Goal: Task Accomplishment & Management: Manage account settings

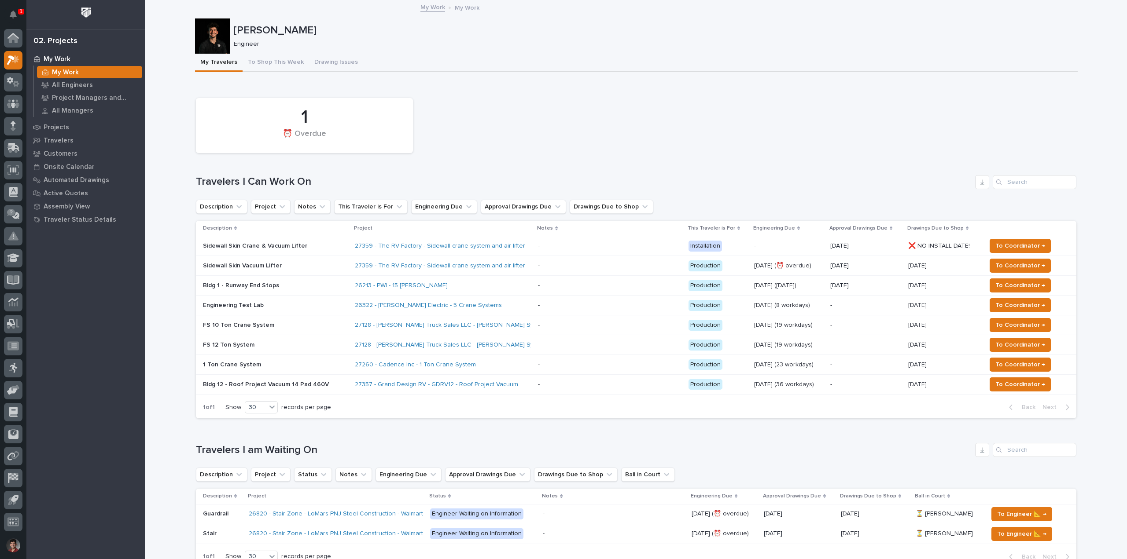
click at [291, 306] on p "Engineering Test Lab" at bounding box center [275, 305] width 145 height 7
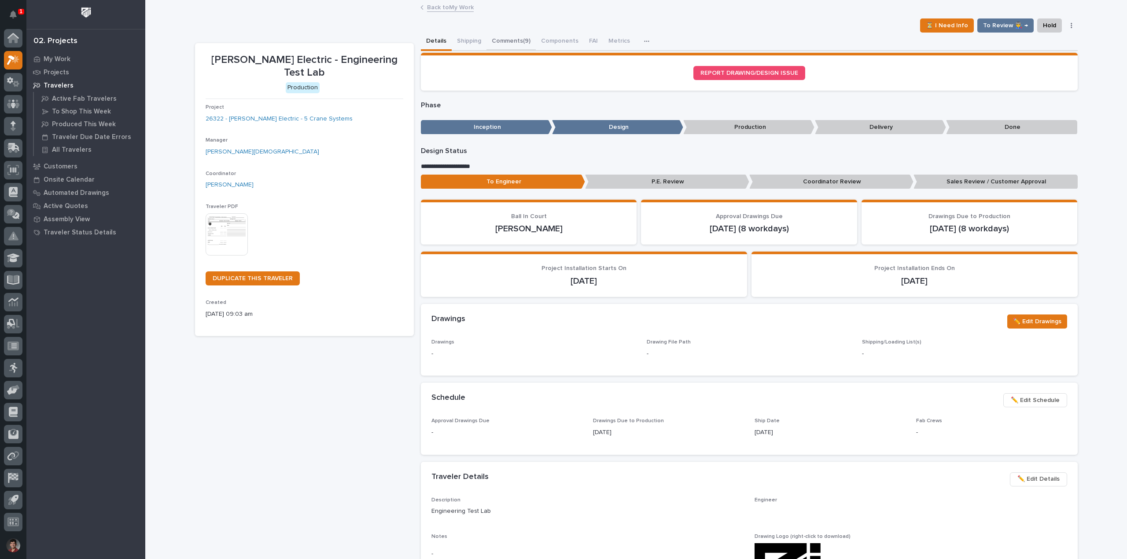
click at [505, 41] on button "Comments (9)" at bounding box center [510, 42] width 49 height 18
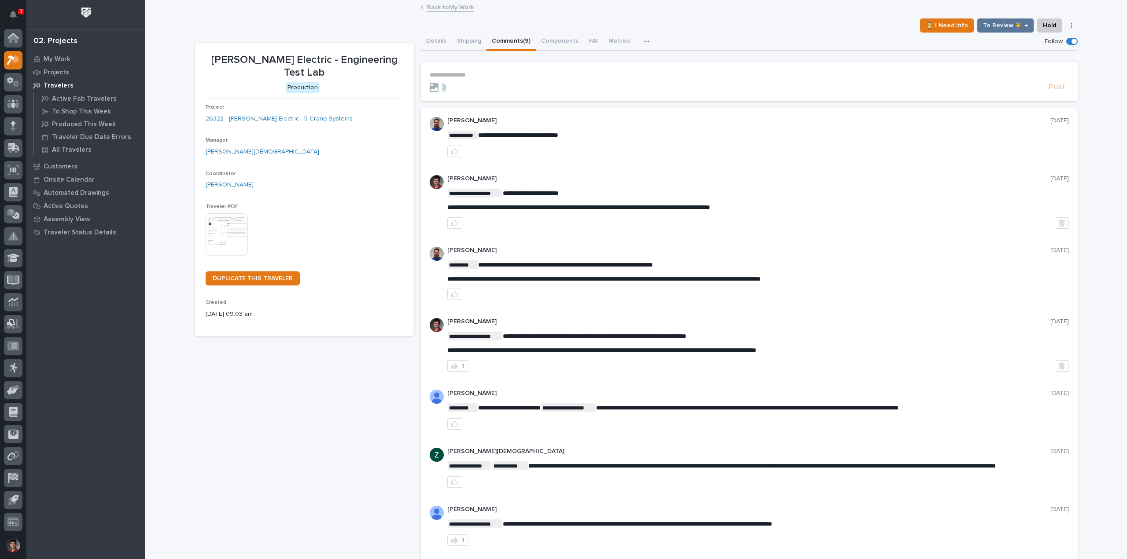
click at [513, 72] on p "**********" at bounding box center [749, 74] width 639 height 7
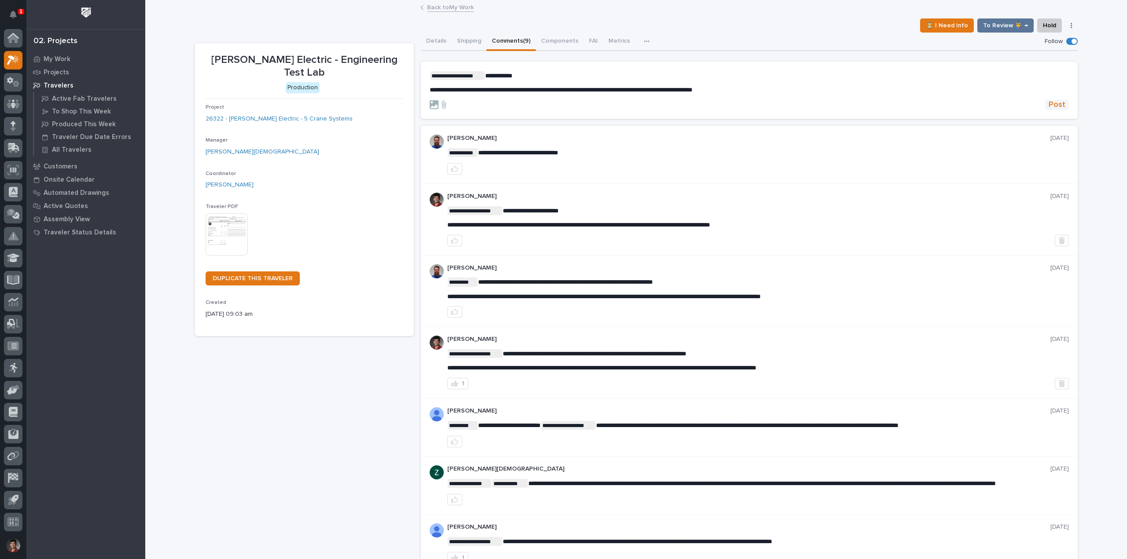
click at [1050, 101] on span "Post" at bounding box center [1056, 105] width 17 height 10
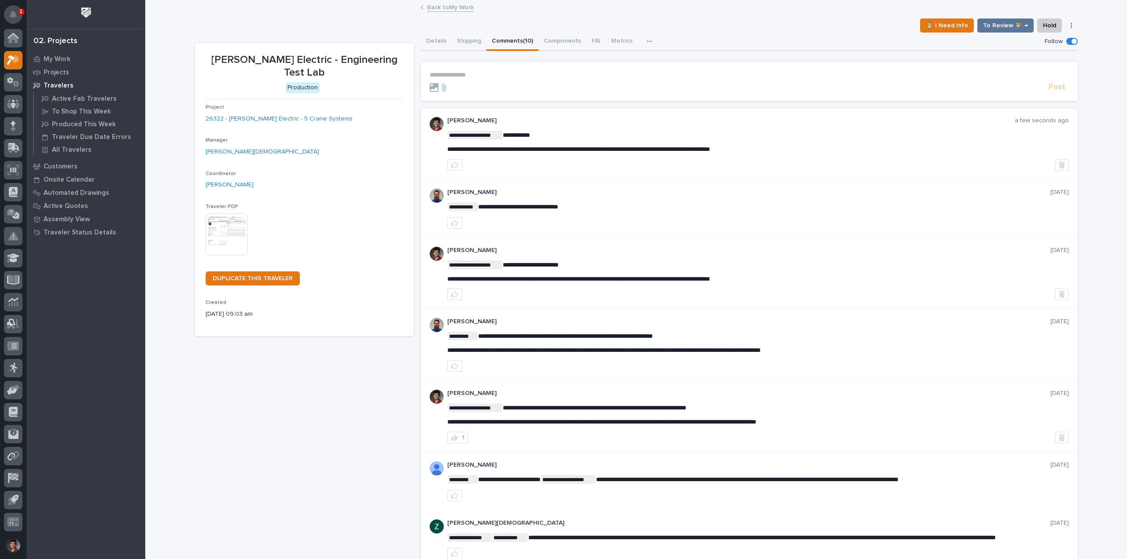
click at [10, 12] on icon "Notifications" at bounding box center [13, 15] width 7 height 8
click at [261, 16] on div "**********" at bounding box center [636, 399] width 882 height 797
click at [435, 7] on link "Back to My Work" at bounding box center [450, 7] width 47 height 10
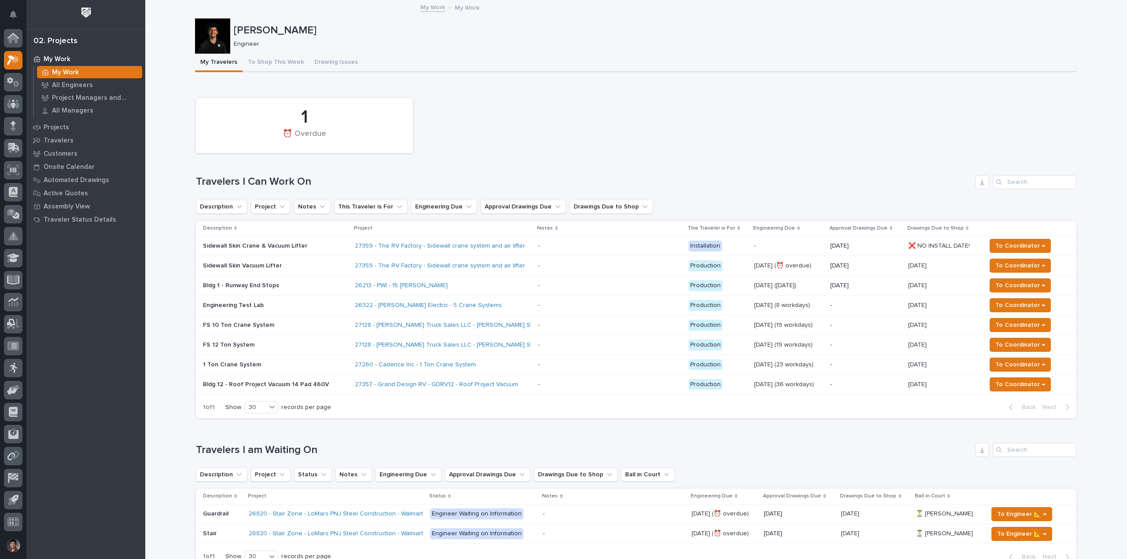
click at [513, 298] on div "26322 - [PERSON_NAME] Electric - 5 Crane Systems" at bounding box center [443, 305] width 176 height 15
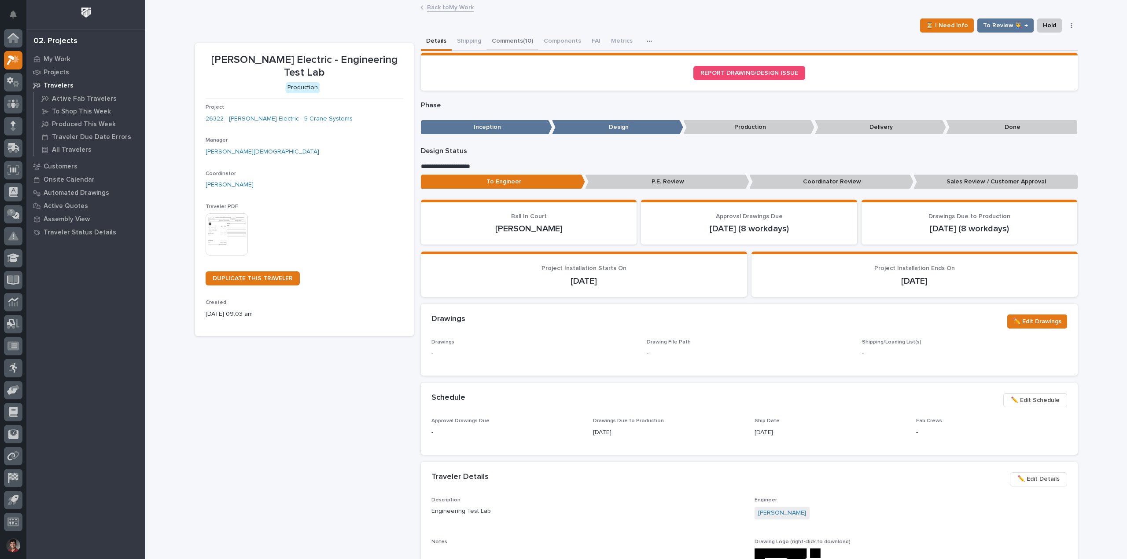
click at [504, 39] on button "Comments (10)" at bounding box center [512, 42] width 52 height 18
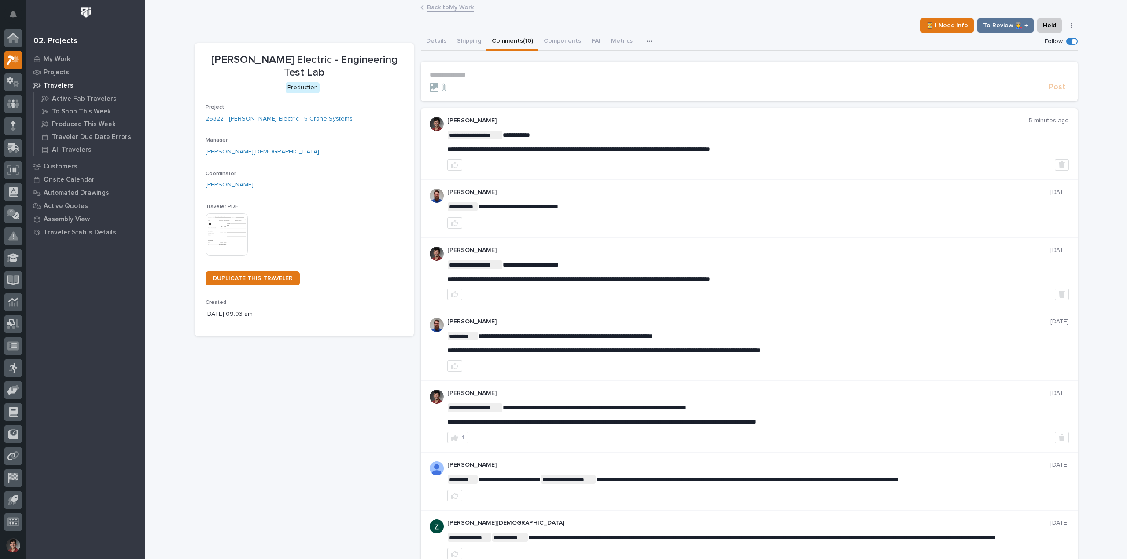
click at [440, 4] on link "Back to My Work" at bounding box center [450, 7] width 47 height 10
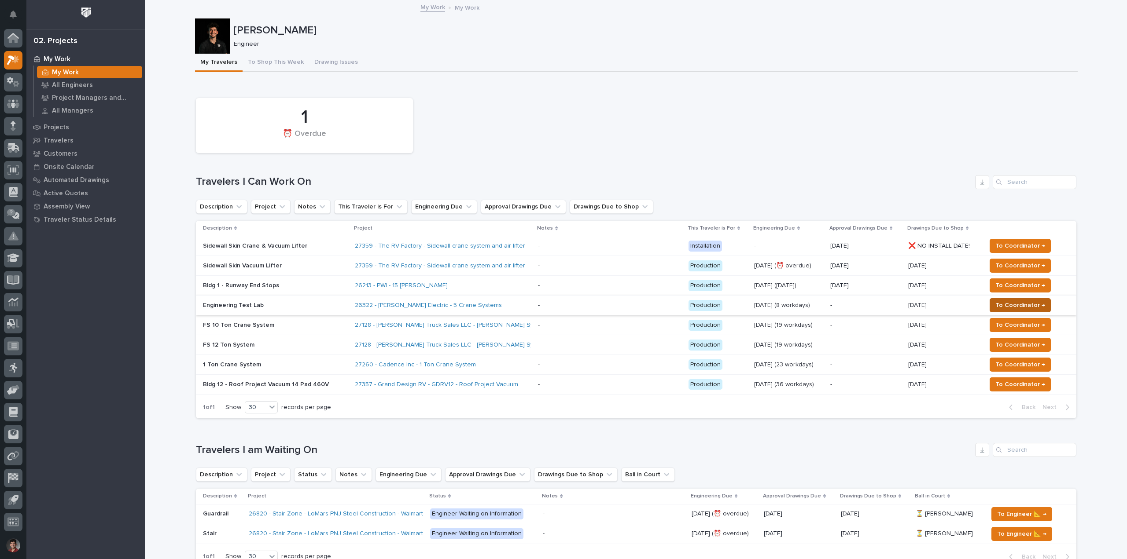
click at [1015, 305] on span "To Coordinator →" at bounding box center [1020, 305] width 50 height 11
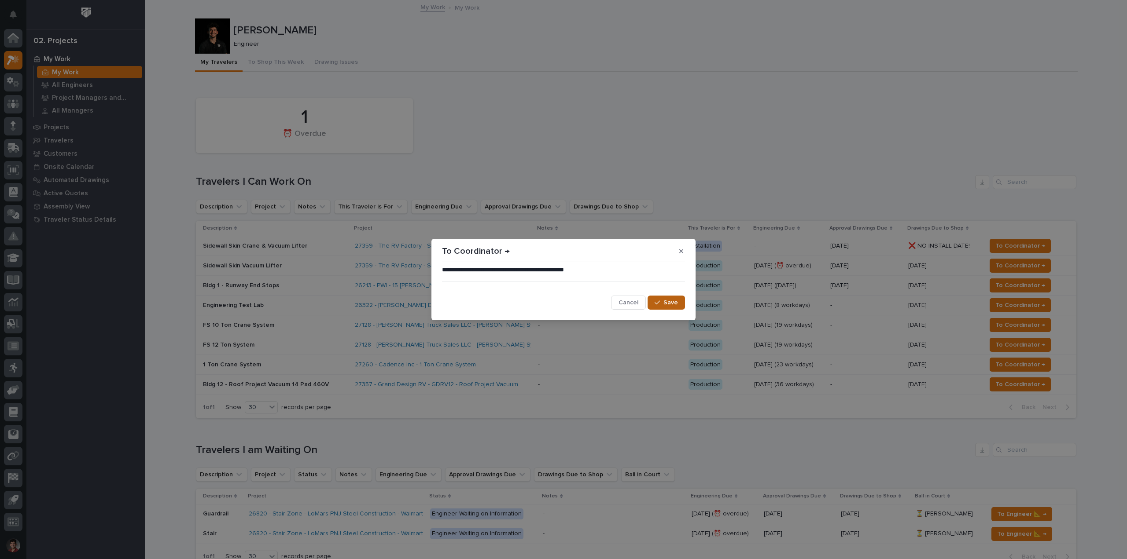
click at [676, 298] on button "Save" at bounding box center [665, 303] width 37 height 14
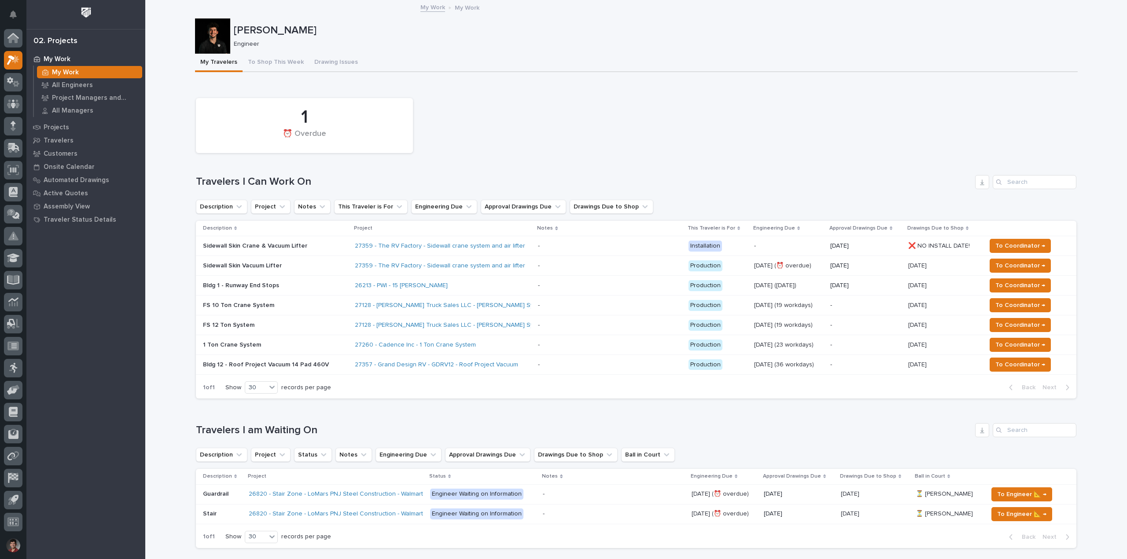
click at [787, 147] on div "1 ⏰ Overdue" at bounding box center [635, 126] width 889 height 64
click at [296, 62] on button "To Shop This Week" at bounding box center [275, 63] width 66 height 18
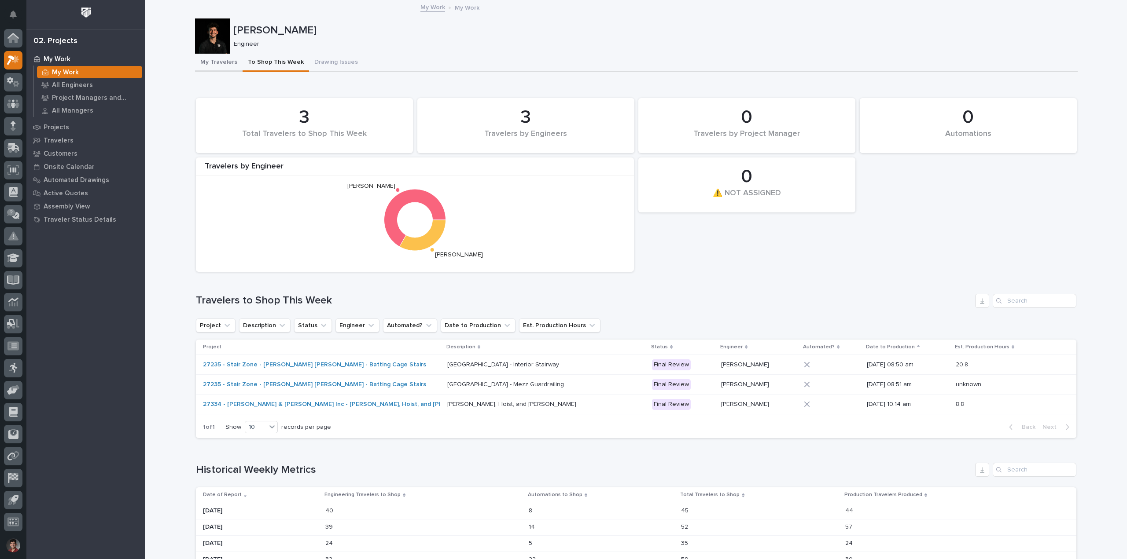
drag, startPoint x: 217, startPoint y: 67, endPoint x: 221, endPoint y: 71, distance: 6.2
click at [217, 66] on button "My Travelers" at bounding box center [219, 63] width 48 height 18
